Goal: Task Accomplishment & Management: Manage account settings

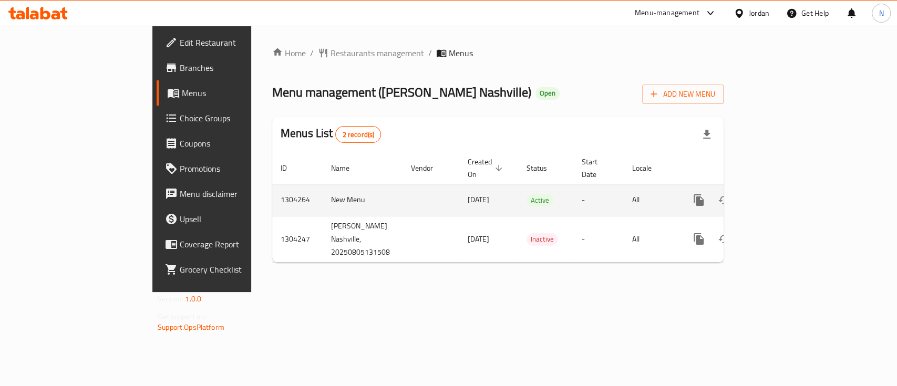
click at [781, 194] on icon "enhanced table" at bounding box center [775, 200] width 13 height 13
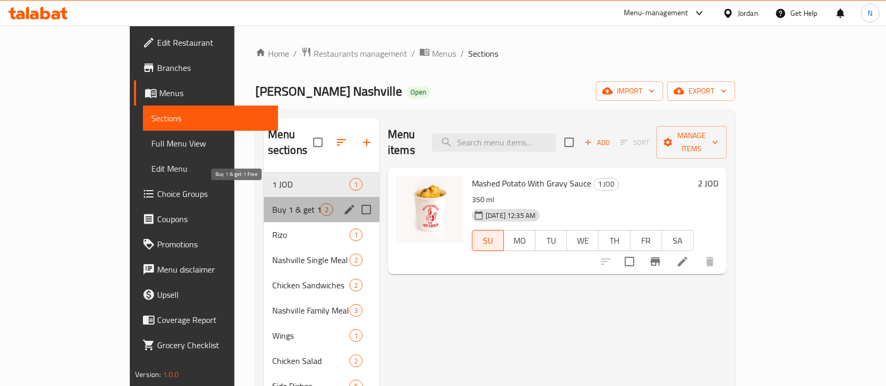
click at [272, 203] on span "Buy 1 & get 1 Free" at bounding box center [296, 209] width 48 height 13
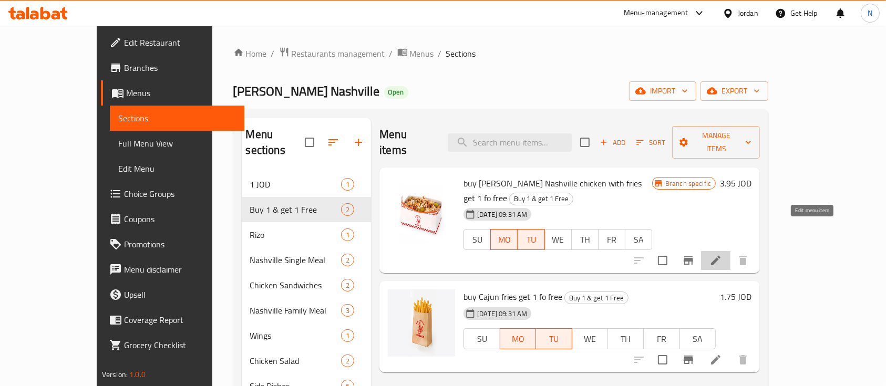
click at [722, 254] on icon at bounding box center [716, 260] width 13 height 13
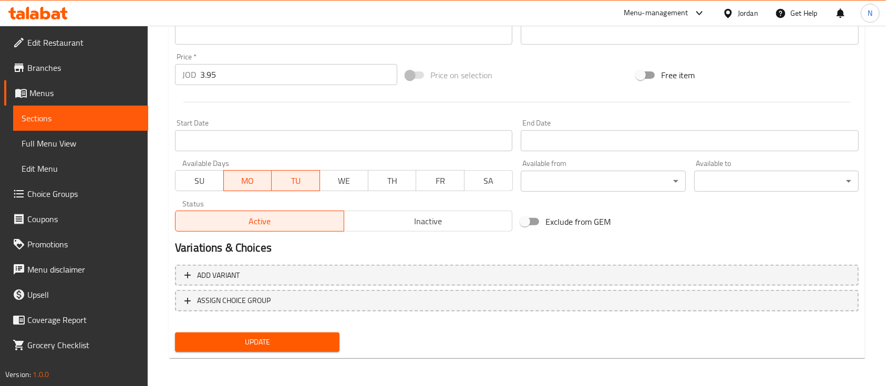
scroll to position [371, 0]
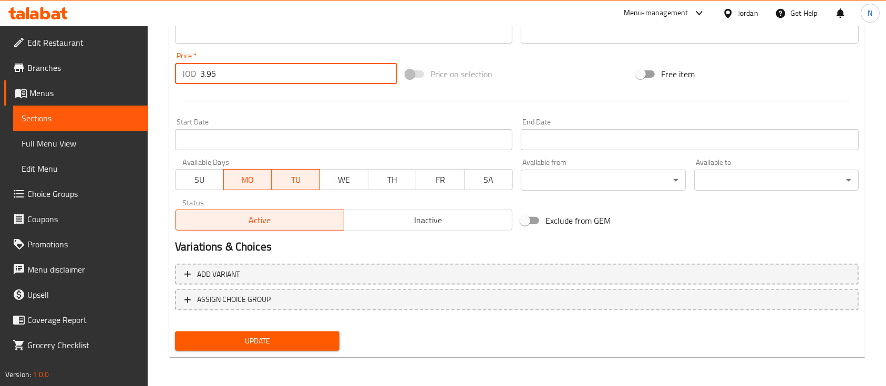
click at [317, 75] on input "3.95" at bounding box center [298, 73] width 197 height 21
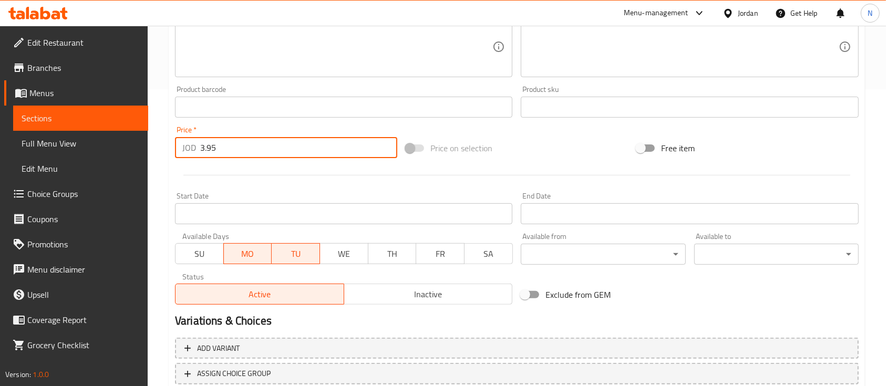
scroll to position [301, 0]
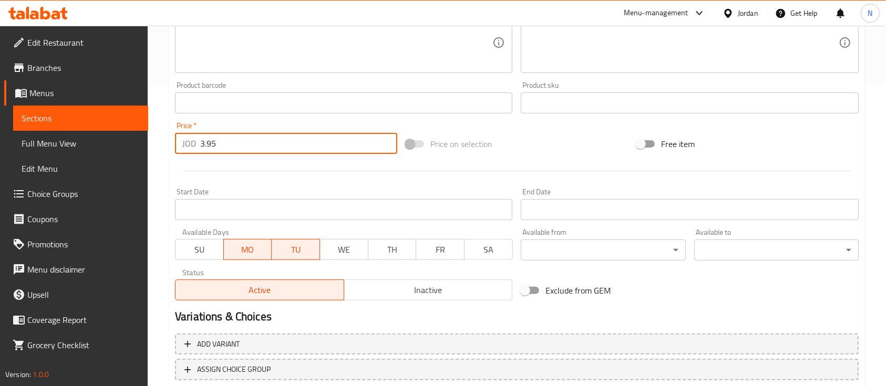
click at [208, 137] on input "3.95" at bounding box center [298, 143] width 197 height 21
click at [209, 137] on input "3.95" at bounding box center [298, 143] width 197 height 21
paste input "7.9"
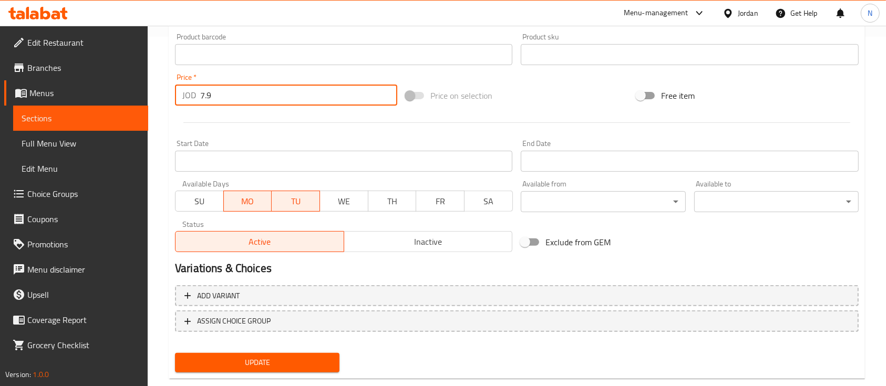
scroll to position [371, 0]
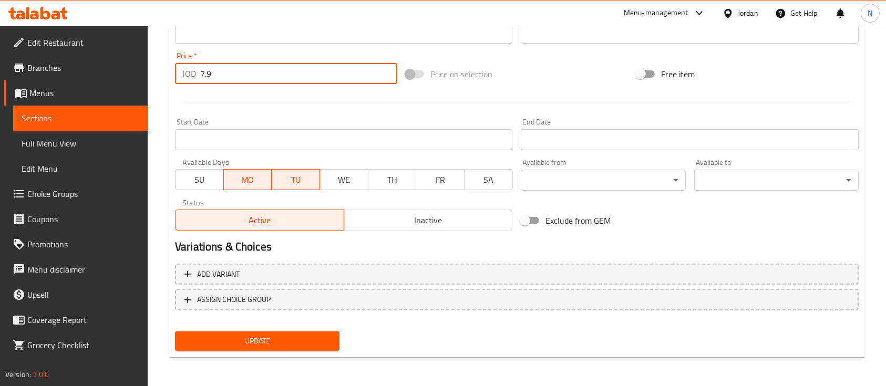
type input "7.9"
click at [294, 335] on span "Update" at bounding box center [257, 341] width 148 height 13
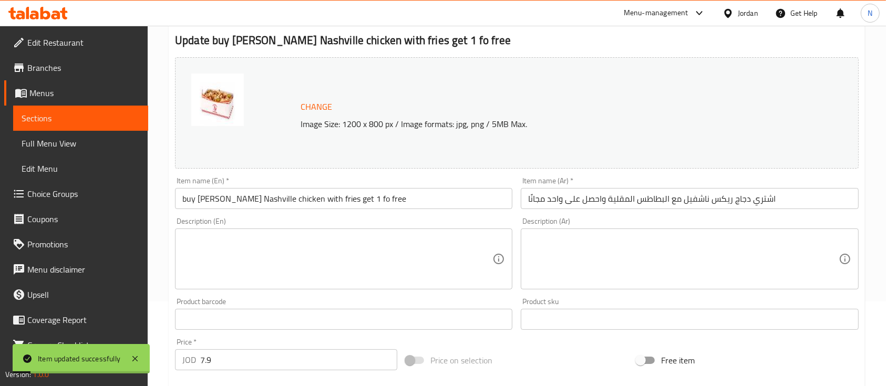
scroll to position [231, 0]
